Goal: Information Seeking & Learning: Learn about a topic

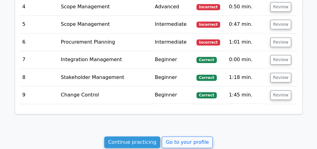
scroll to position [961, 0]
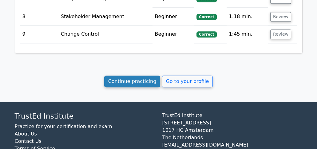
click at [131, 76] on link "Continue practicing" at bounding box center [132, 82] width 56 height 12
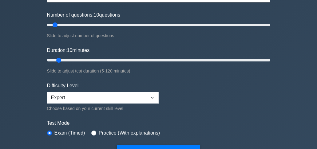
scroll to position [82, 0]
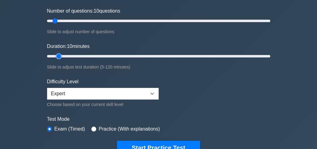
click at [63, 54] on input "Duration: 10 minutes" at bounding box center [158, 56] width 223 height 7
drag, startPoint x: 58, startPoint y: 54, endPoint x: 65, endPoint y: 55, distance: 7.1
type input "15"
click at [65, 55] on input "Duration: 15 minutes" at bounding box center [158, 56] width 223 height 7
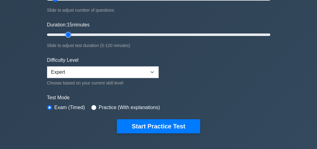
scroll to position [123, 0]
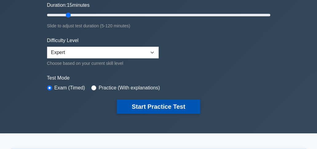
click at [152, 104] on button "Start Practice Test" at bounding box center [158, 107] width 83 height 14
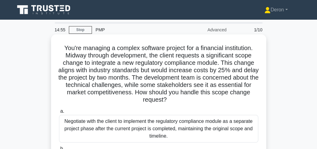
drag, startPoint x: 63, startPoint y: 46, endPoint x: 219, endPoint y: 100, distance: 165.2
click at [219, 100] on h5 "You're managing a complex software project for a financial institution. Midway …" at bounding box center [158, 74] width 200 height 60
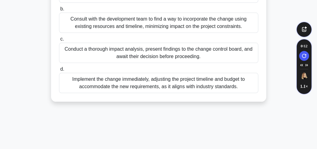
scroll to position [143, 0]
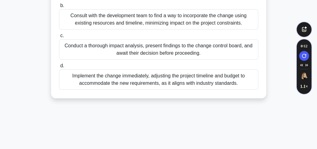
click at [177, 80] on div "Implement the change immediately, adjusting the project timeline and budget to …" at bounding box center [158, 79] width 199 height 20
click at [59, 68] on input "d. Implement the change immediately, adjusting the project timeline and budget …" at bounding box center [59, 66] width 0 height 4
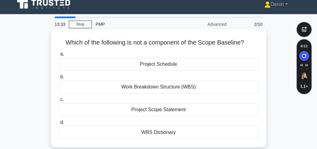
scroll to position [0, 0]
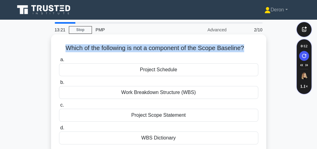
drag, startPoint x: 62, startPoint y: 46, endPoint x: 216, endPoint y: 45, distance: 153.7
click at [246, 44] on div "Which of the following is not a component of the Scope Baseline? .spinner_0XTQ{…" at bounding box center [158, 94] width 210 height 114
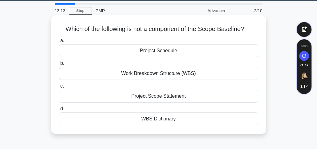
scroll to position [20, 0]
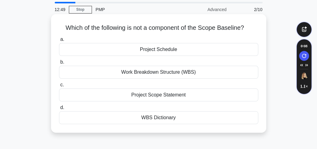
click at [160, 118] on div "WBS Dictionary" at bounding box center [158, 117] width 199 height 13
click at [59, 110] on input "d. WBS Dictionary" at bounding box center [59, 108] width 0 height 4
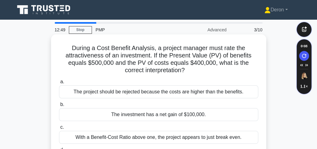
scroll to position [0, 0]
drag, startPoint x: 70, startPoint y: 47, endPoint x: 211, endPoint y: 69, distance: 142.5
click at [211, 69] on h5 "During a Cost Benefit Analysis, a project manager must rate the attractiveness …" at bounding box center [158, 59] width 200 height 30
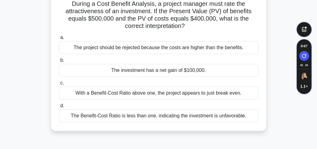
scroll to position [41, 0]
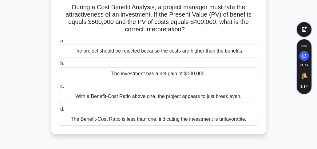
click at [161, 119] on div "The Benefit-Cost Ratio is less than one, indicating the investment is unfavorab…" at bounding box center [158, 119] width 199 height 13
click at [59, 111] on input "d. The Benefit-Cost Ratio is less than one, indicating the investment is unfavo…" at bounding box center [59, 109] width 0 height 4
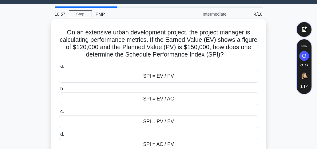
scroll to position [0, 0]
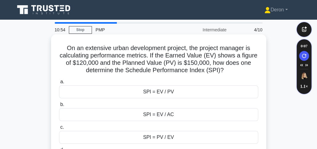
drag, startPoint x: 65, startPoint y: 47, endPoint x: 240, endPoint y: 72, distance: 176.3
click at [240, 72] on h5 "On an extensive urban development project, the project manager is calculating p…" at bounding box center [158, 59] width 200 height 30
click at [160, 94] on div "SPI = EV / PV" at bounding box center [158, 91] width 199 height 13
click at [59, 84] on input "a. SPI = EV / PV" at bounding box center [59, 82] width 0 height 4
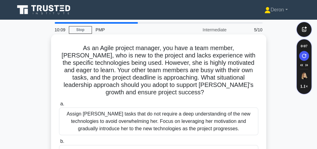
scroll to position [20, 0]
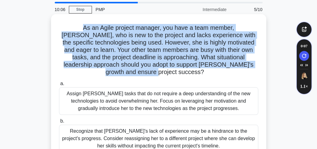
drag, startPoint x: 62, startPoint y: 26, endPoint x: 244, endPoint y: 69, distance: 186.1
click at [244, 69] on h5 "As an Agile project manager, you have a team member, Sarah, who is new to the p…" at bounding box center [158, 50] width 200 height 52
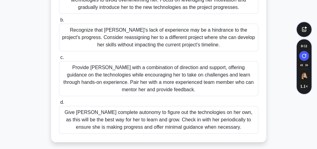
scroll to position [123, 0]
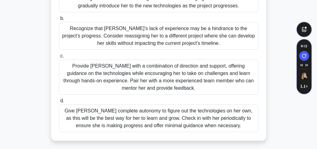
click at [149, 80] on div "Provide Sarah with a combination of direction and support, offering guidance on…" at bounding box center [158, 77] width 199 height 35
click at [59, 58] on input "c. Provide Sarah with a combination of direction and support, offering guidance…" at bounding box center [59, 56] width 0 height 4
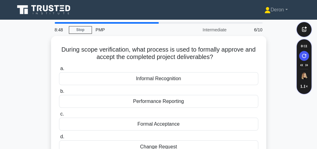
scroll to position [0, 0]
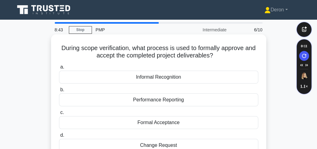
drag, startPoint x: 58, startPoint y: 44, endPoint x: 223, endPoint y: 56, distance: 165.8
click at [223, 56] on div "During scope verification, what process is used to formally approve and accept …" at bounding box center [158, 97] width 210 height 121
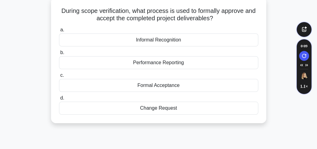
scroll to position [41, 0]
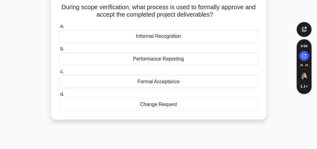
click at [149, 62] on div "Performance Reporting" at bounding box center [158, 59] width 199 height 13
click at [59, 51] on input "b. Performance Reporting" at bounding box center [59, 49] width 0 height 4
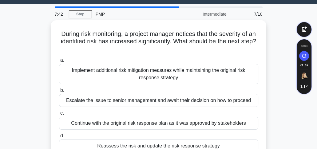
scroll to position [0, 0]
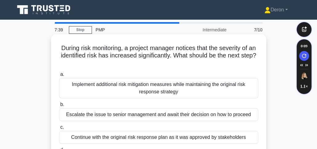
drag, startPoint x: 60, startPoint y: 44, endPoint x: 198, endPoint y: 65, distance: 139.6
click at [198, 65] on div "During risk monitoring, a project manager notices that the severity of an ident…" at bounding box center [158, 105] width 210 height 136
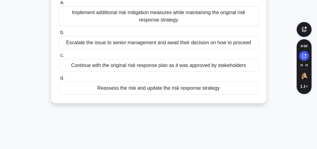
scroll to position [82, 0]
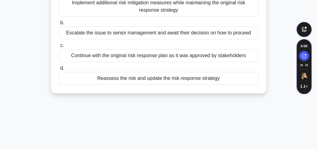
click at [159, 79] on div "Reassess the risk and update the risk response strategy" at bounding box center [158, 78] width 199 height 13
click at [59, 70] on input "d. Reassess the risk and update the risk response strategy" at bounding box center [59, 68] width 0 height 4
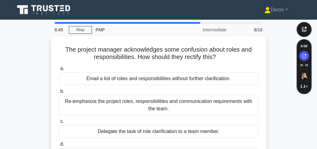
scroll to position [0, 0]
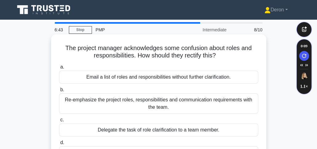
drag, startPoint x: 65, startPoint y: 47, endPoint x: 226, endPoint y: 58, distance: 161.7
click at [226, 58] on h5 "The project manager acknowledges some confusion about roles and responsibilitie…" at bounding box center [158, 51] width 200 height 15
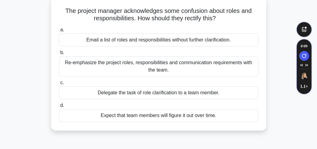
scroll to position [41, 0]
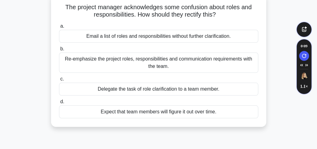
click at [140, 64] on div "Re-emphasize the project roles, responsibilities and communication requirements…" at bounding box center [158, 63] width 199 height 20
click at [59, 51] on input "b. Re-emphasize the project roles, responsibilities and communication requireme…" at bounding box center [59, 49] width 0 height 4
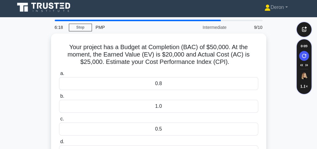
scroll to position [0, 0]
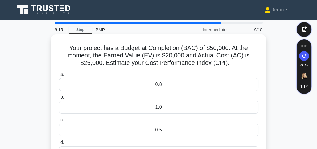
drag, startPoint x: 64, startPoint y: 45, endPoint x: 235, endPoint y: 65, distance: 172.4
click at [235, 65] on h5 "Your project has a Budget at Completion (BAC) of $50,000. At the moment, the Ea…" at bounding box center [158, 55] width 200 height 23
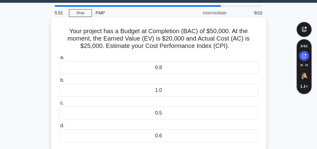
scroll to position [20, 0]
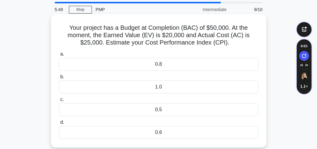
click at [132, 105] on div "0.5" at bounding box center [158, 109] width 199 height 13
click at [59, 102] on input "c. 0.5" at bounding box center [59, 100] width 0 height 4
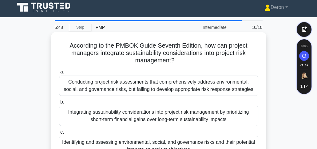
scroll to position [0, 0]
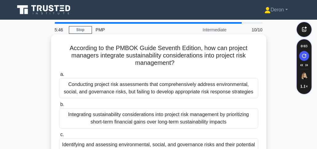
drag, startPoint x: 67, startPoint y: 44, endPoint x: 195, endPoint y: 65, distance: 129.3
click at [195, 65] on div "According to the PMBOK Guide Seventh Edition, how can project managers integrat…" at bounding box center [158, 116] width 210 height 158
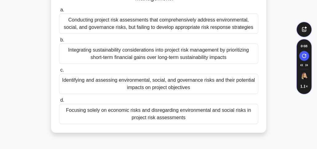
scroll to position [82, 0]
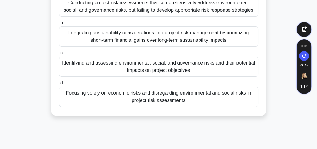
click at [117, 37] on div "Integrating sustainability considerations into project risk management by prior…" at bounding box center [158, 36] width 199 height 20
click at [59, 25] on input "b. Integrating sustainability considerations into project risk management by pr…" at bounding box center [59, 23] width 0 height 4
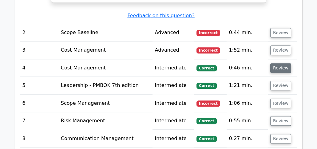
scroll to position [901, 0]
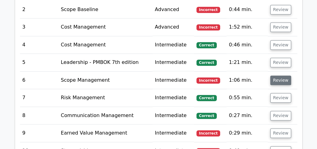
click at [281, 76] on button "Review" at bounding box center [280, 81] width 21 height 10
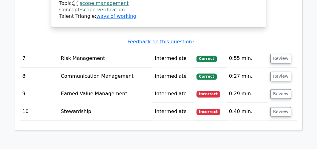
scroll to position [1209, 0]
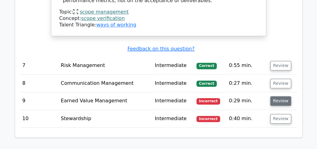
click at [276, 96] on button "Review" at bounding box center [280, 101] width 21 height 10
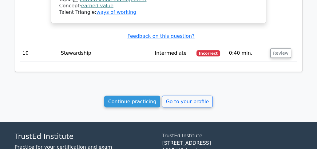
scroll to position [1438, 0]
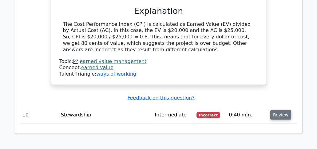
click at [275, 110] on button "Review" at bounding box center [280, 115] width 21 height 10
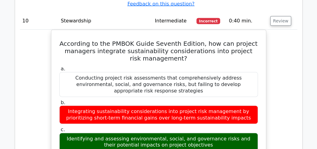
scroll to position [1540, 0]
